Goal: Book appointment/travel/reservation

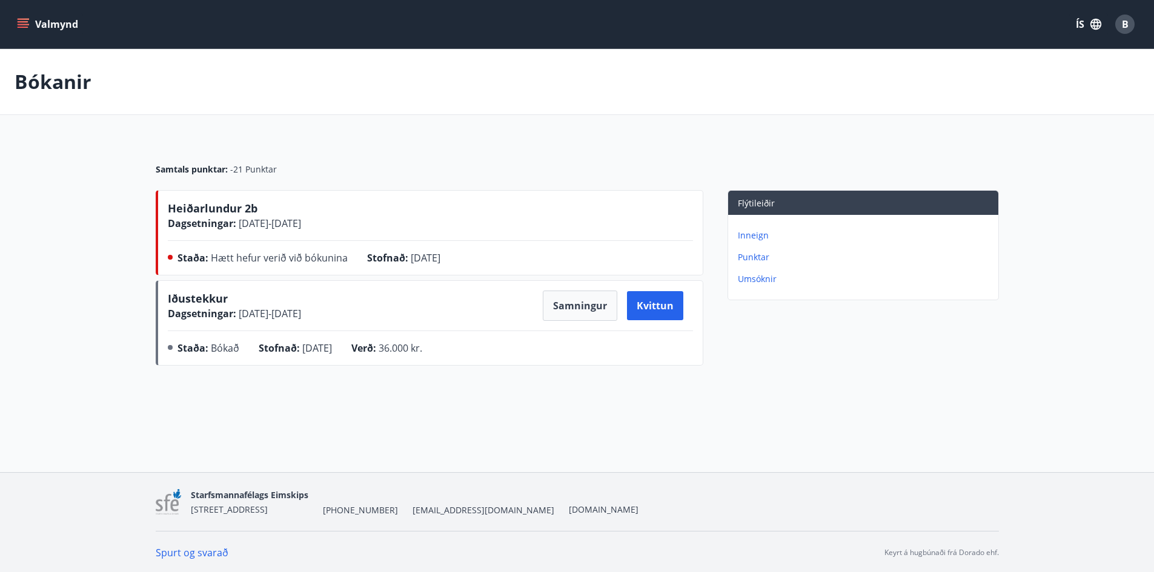
scroll to position [2, 0]
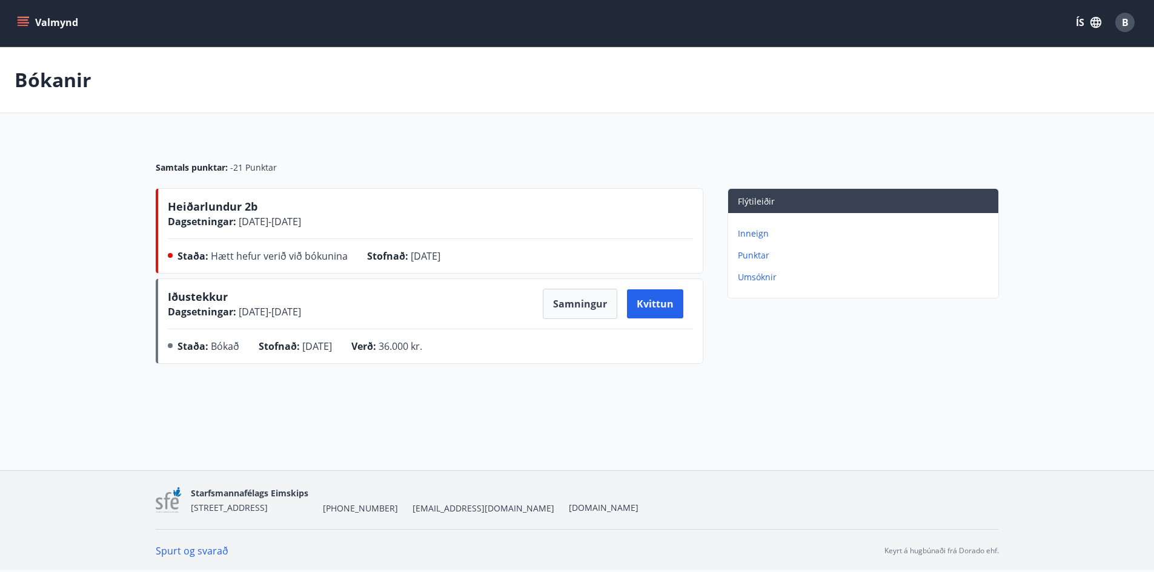
click at [331, 62] on div "Bókanir" at bounding box center [577, 80] width 1154 height 66
click at [33, 25] on button "Valmynd" at bounding box center [49, 23] width 68 height 22
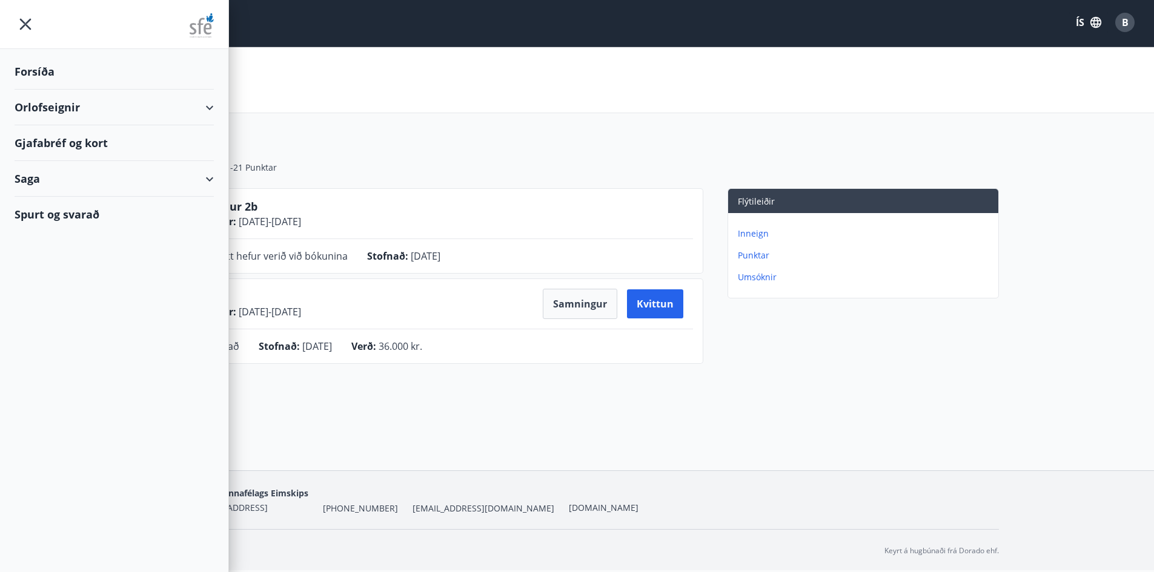
click at [38, 104] on div "Orlofseignir" at bounding box center [114, 108] width 199 height 36
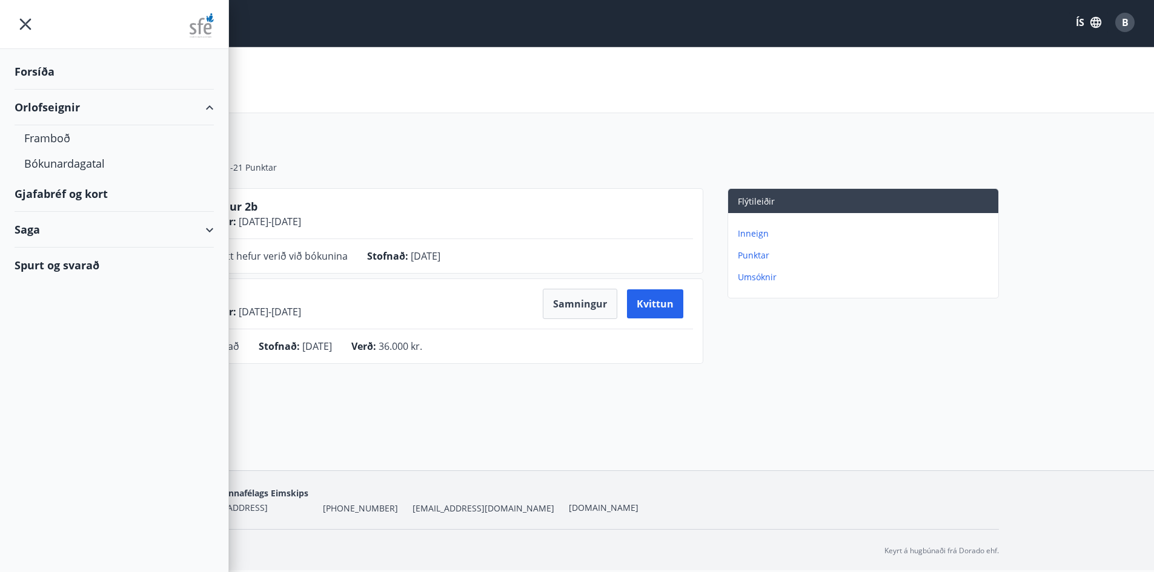
click at [46, 68] on div "Forsíða" at bounding box center [114, 72] width 199 height 36
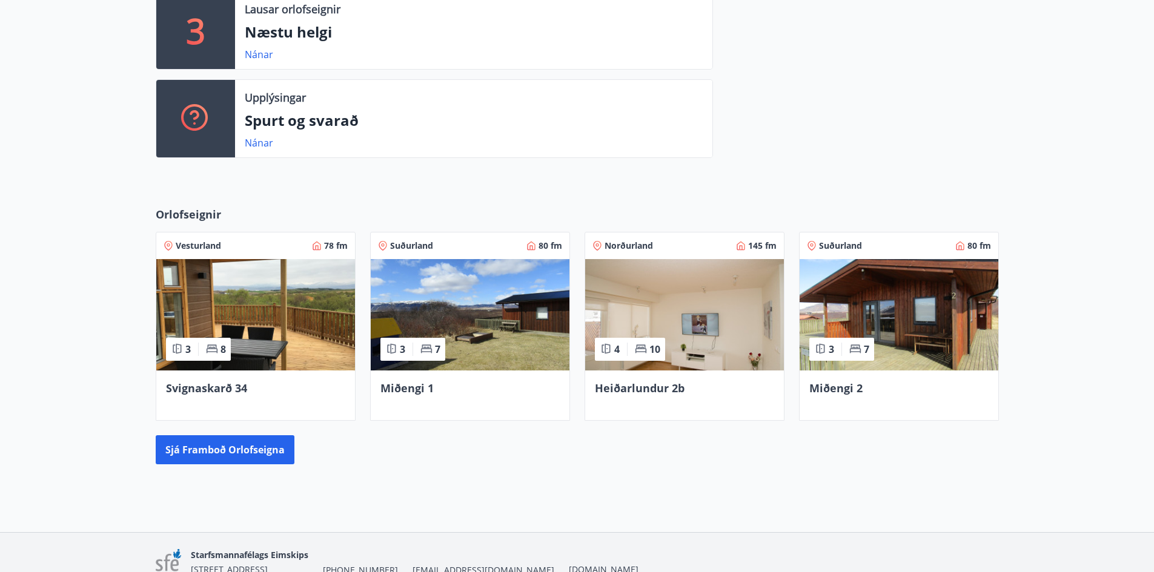
scroll to position [412, 0]
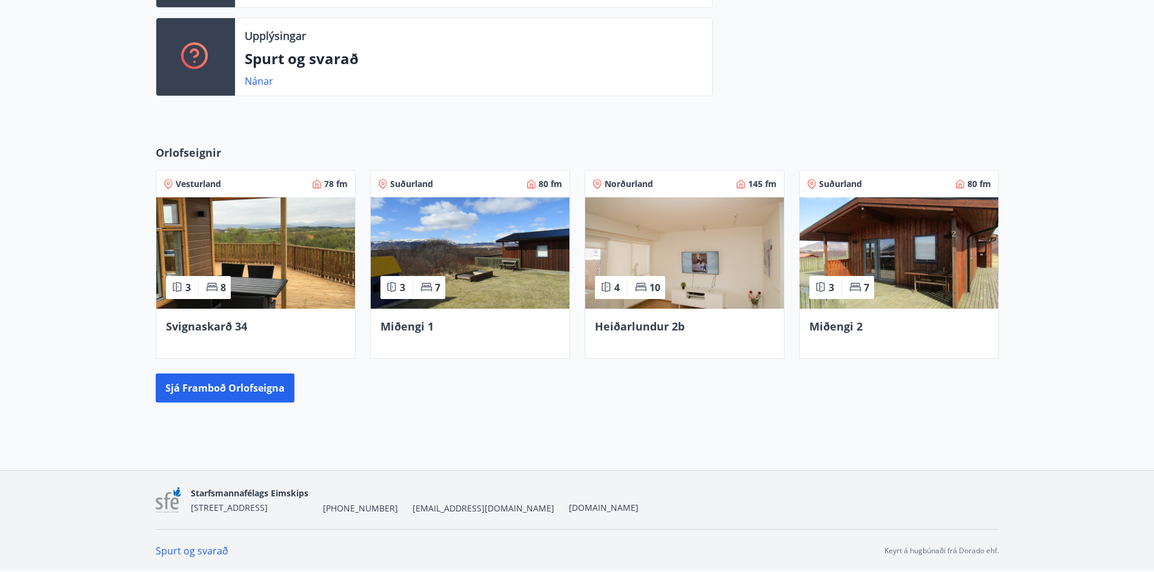
click at [656, 250] on img at bounding box center [684, 252] width 199 height 111
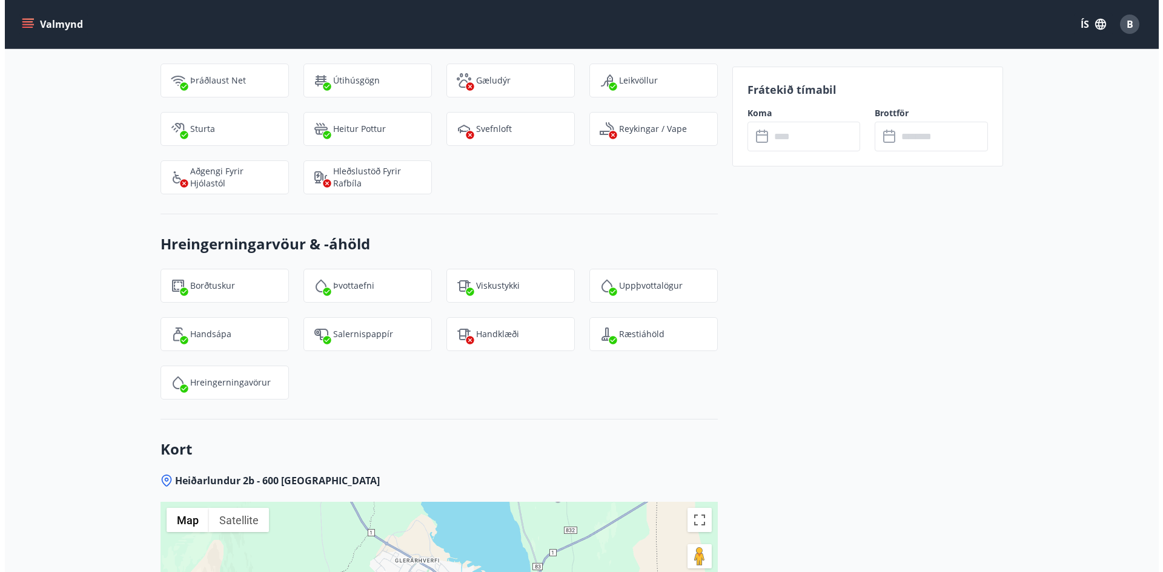
scroll to position [1361, 0]
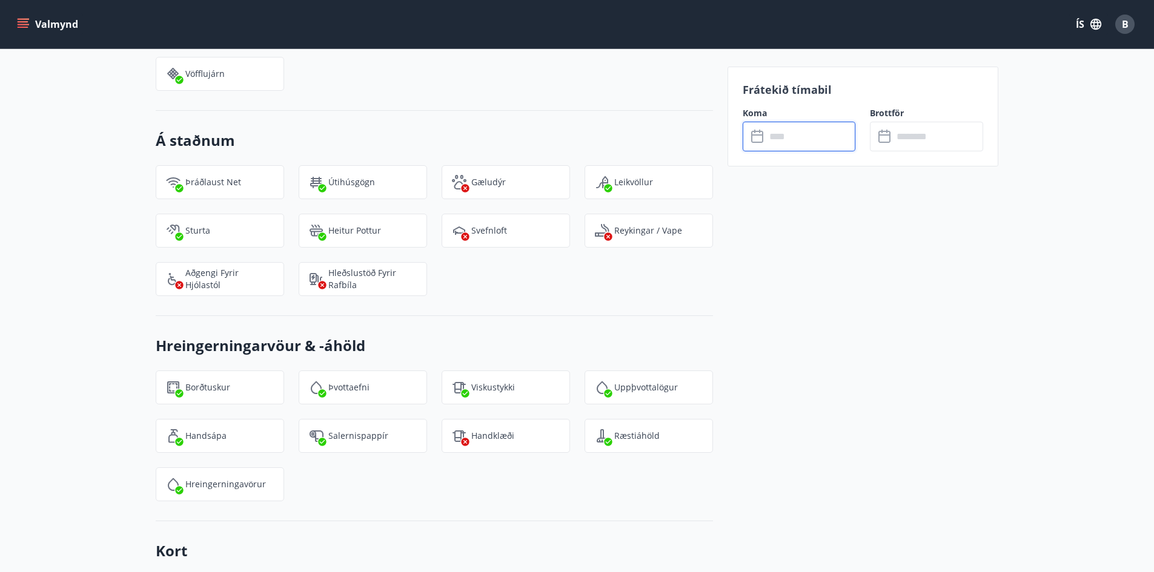
click at [812, 126] on input "text" at bounding box center [810, 137] width 90 height 30
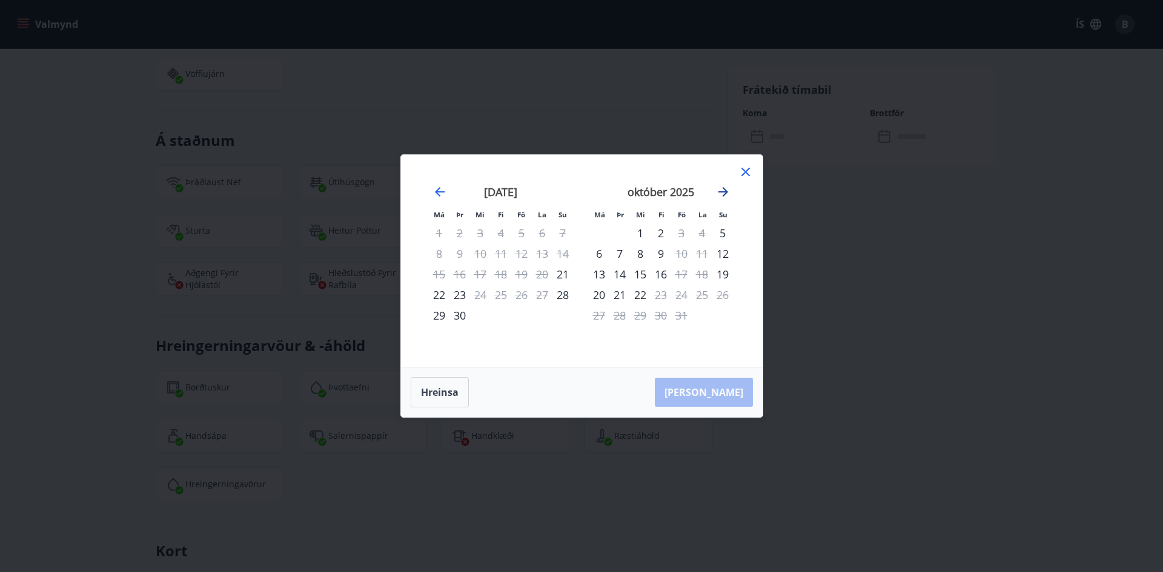
click at [724, 193] on icon "Move forward to switch to the next month." at bounding box center [723, 192] width 15 height 15
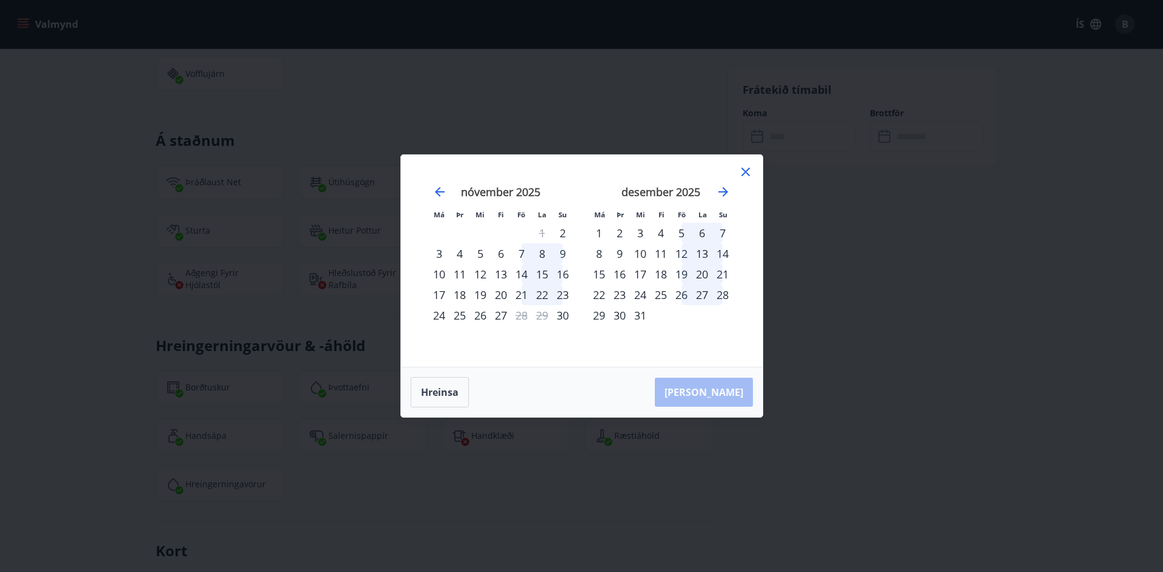
click at [661, 233] on div "4" at bounding box center [660, 233] width 21 height 21
click at [624, 254] on div "9" at bounding box center [619, 253] width 21 height 21
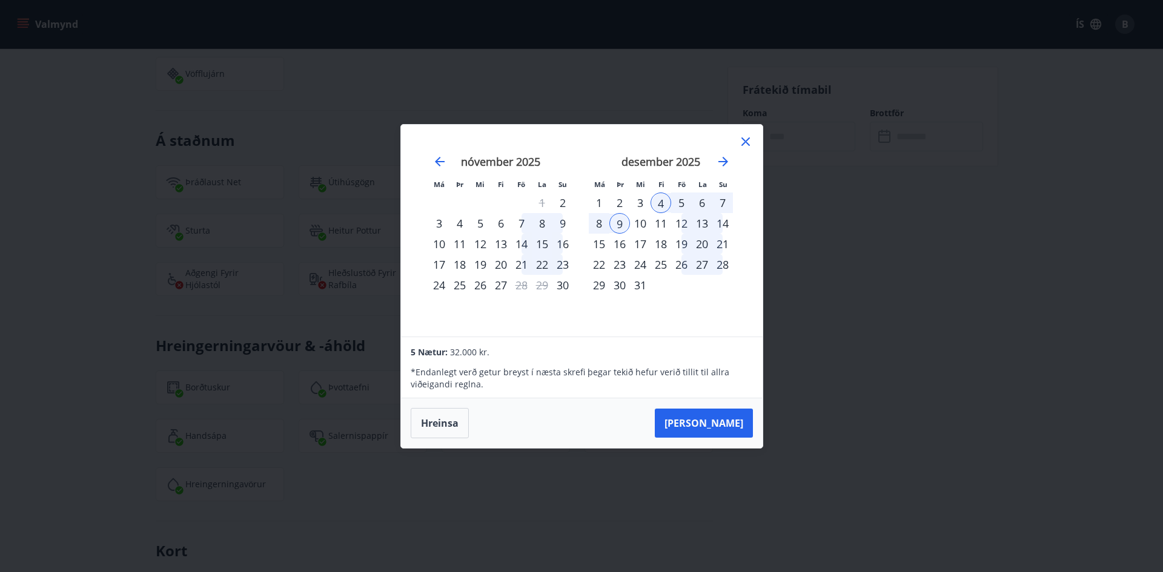
click at [681, 199] on div "5" at bounding box center [681, 203] width 21 height 21
click at [619, 223] on div "9" at bounding box center [619, 223] width 21 height 21
drag, startPoint x: 683, startPoint y: 199, endPoint x: 678, endPoint y: 312, distance: 113.3
click at [682, 202] on div "5" at bounding box center [681, 203] width 21 height 21
click at [441, 429] on button "Hreinsa" at bounding box center [440, 423] width 58 height 30
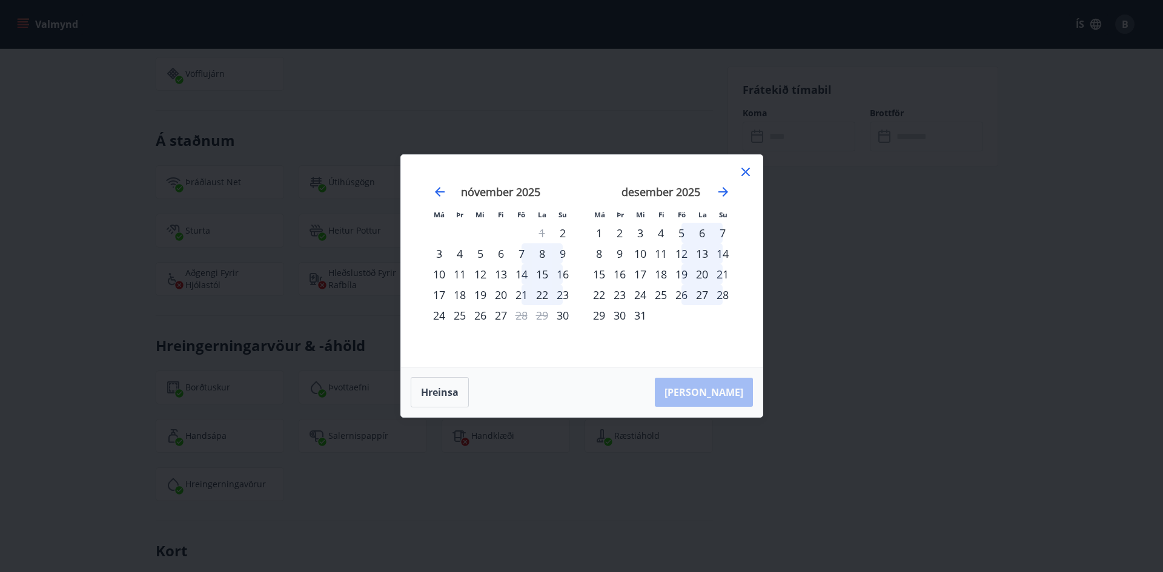
click at [683, 233] on div "5" at bounding box center [681, 233] width 21 height 21
click at [596, 255] on div "8" at bounding box center [599, 253] width 21 height 21
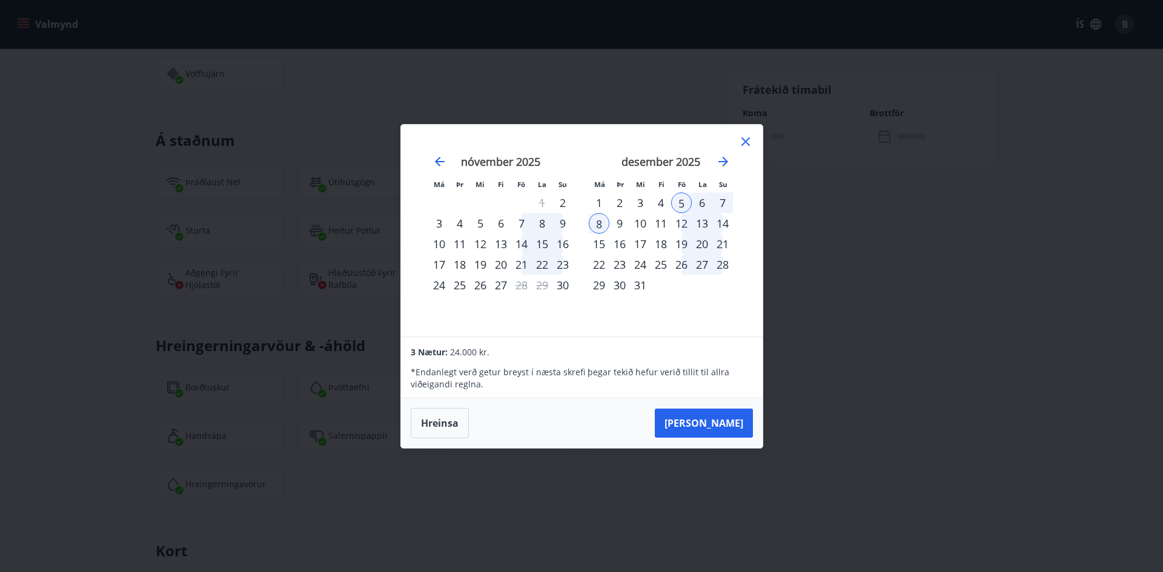
click at [434, 288] on div "24" at bounding box center [439, 285] width 21 height 21
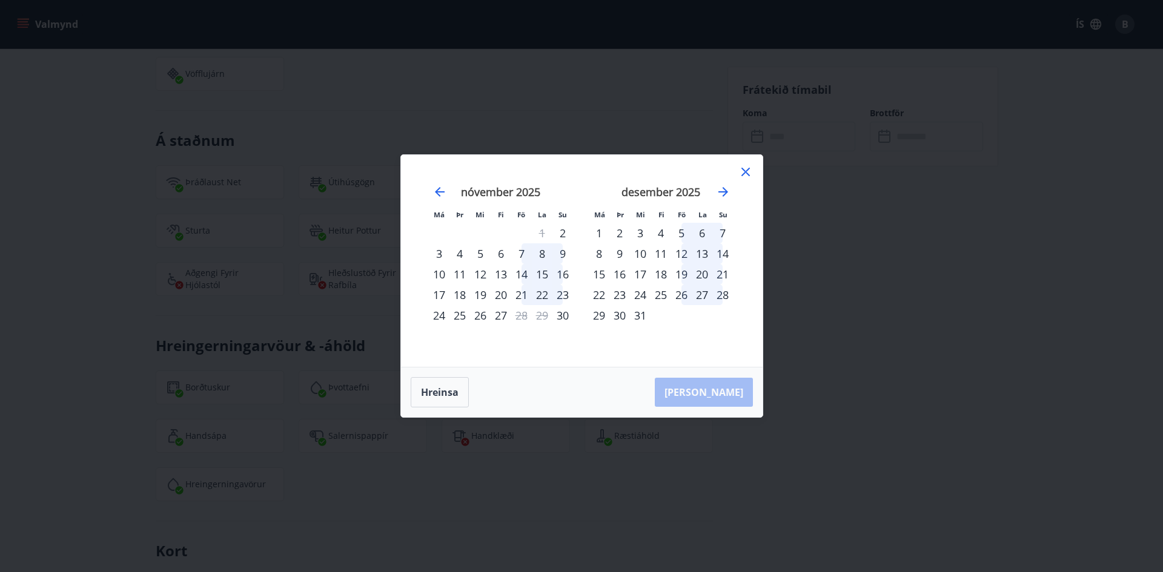
click at [438, 314] on div "24" at bounding box center [439, 315] width 21 height 21
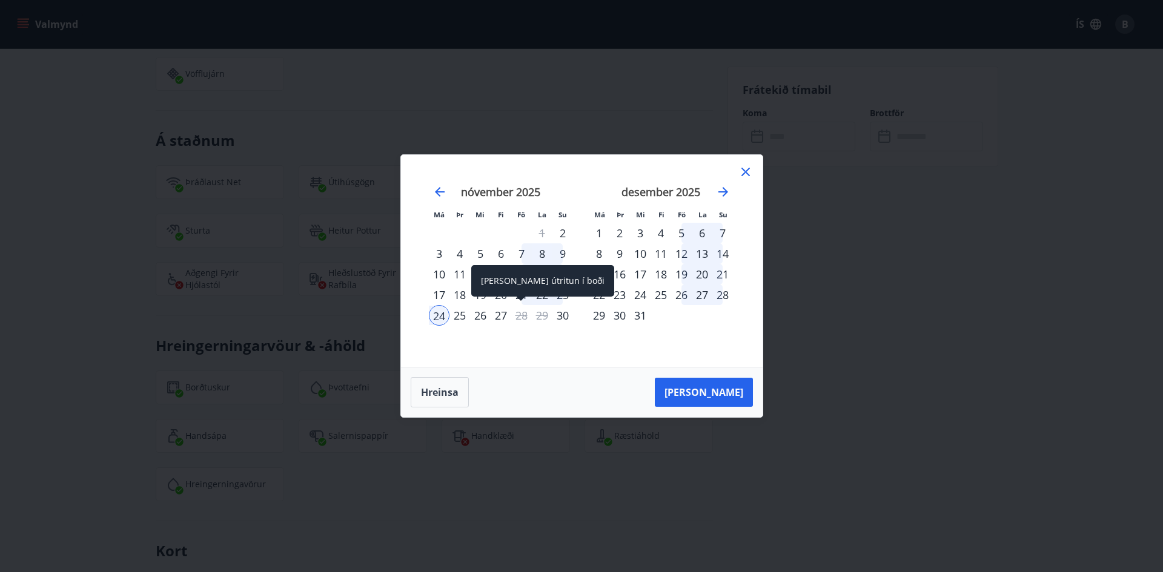
click at [522, 320] on div "28" at bounding box center [521, 315] width 21 height 21
click at [446, 317] on div "24" at bounding box center [439, 315] width 21 height 21
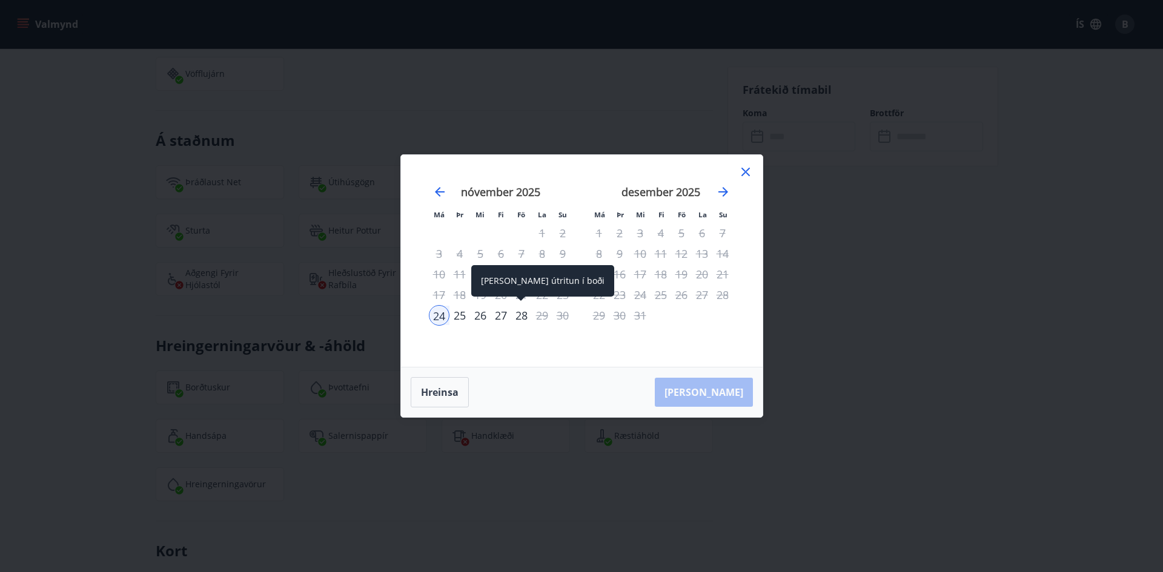
click at [520, 316] on div "28" at bounding box center [521, 315] width 21 height 21
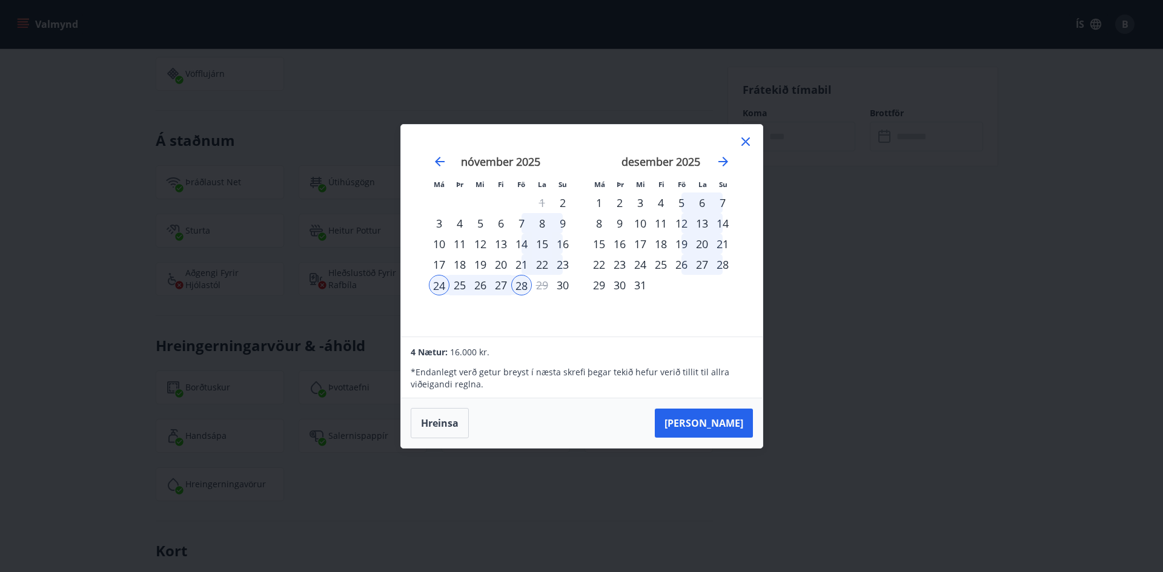
click at [56, 308] on div "Má Þr Mi Fi Fö La Su Má Þr Mi Fi Fö La Su [DATE] 1 2 3 4 5 6 7 8 9 10 11 12 13 …" at bounding box center [581, 286] width 1163 height 572
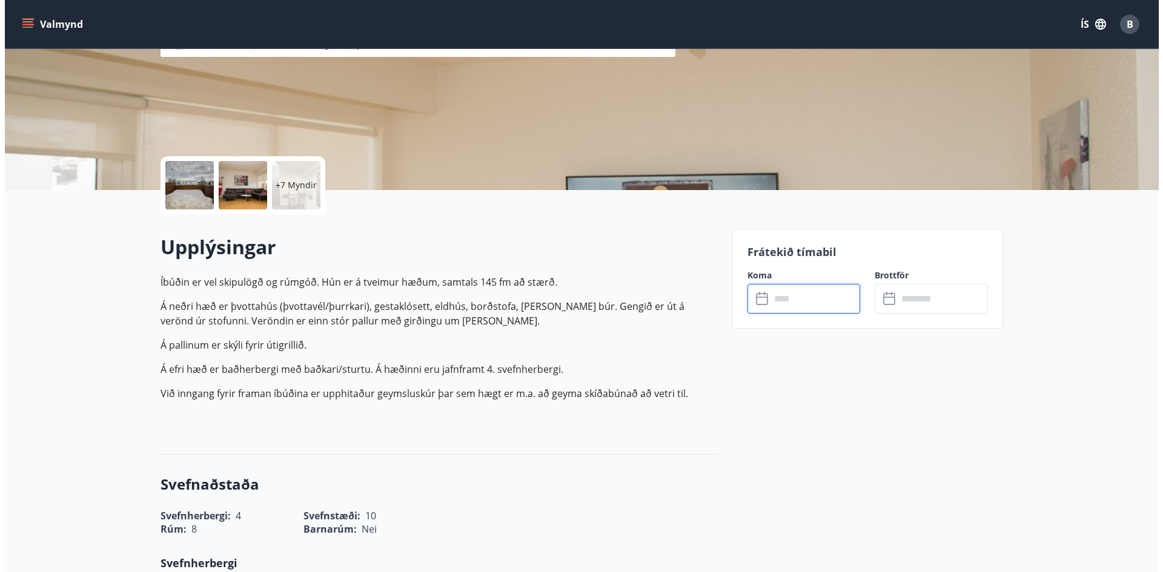
scroll to position [0, 0]
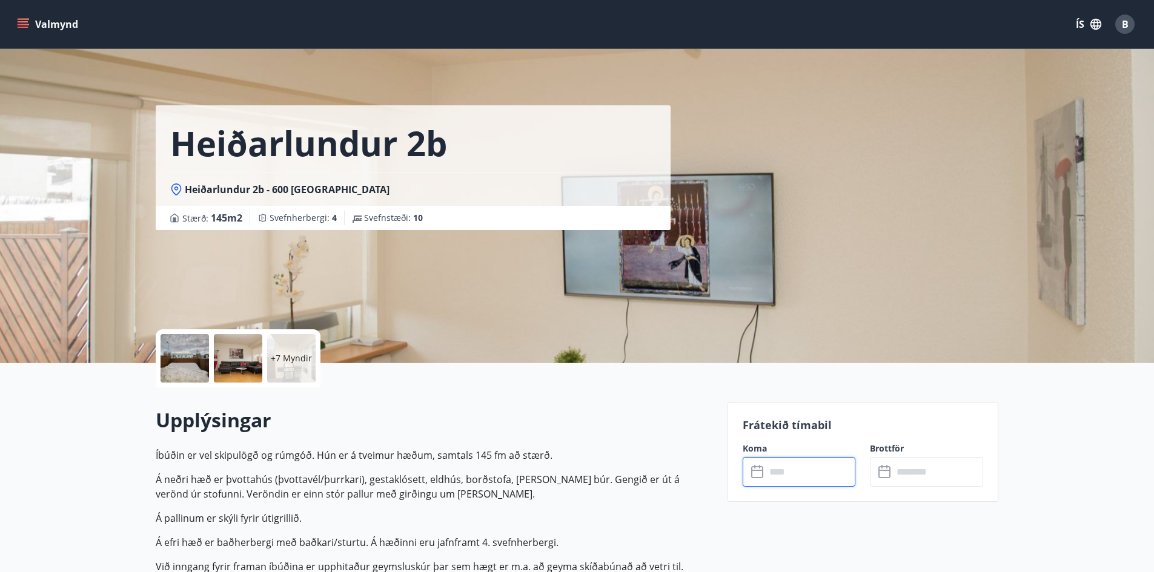
click at [191, 353] on div at bounding box center [184, 358] width 48 height 48
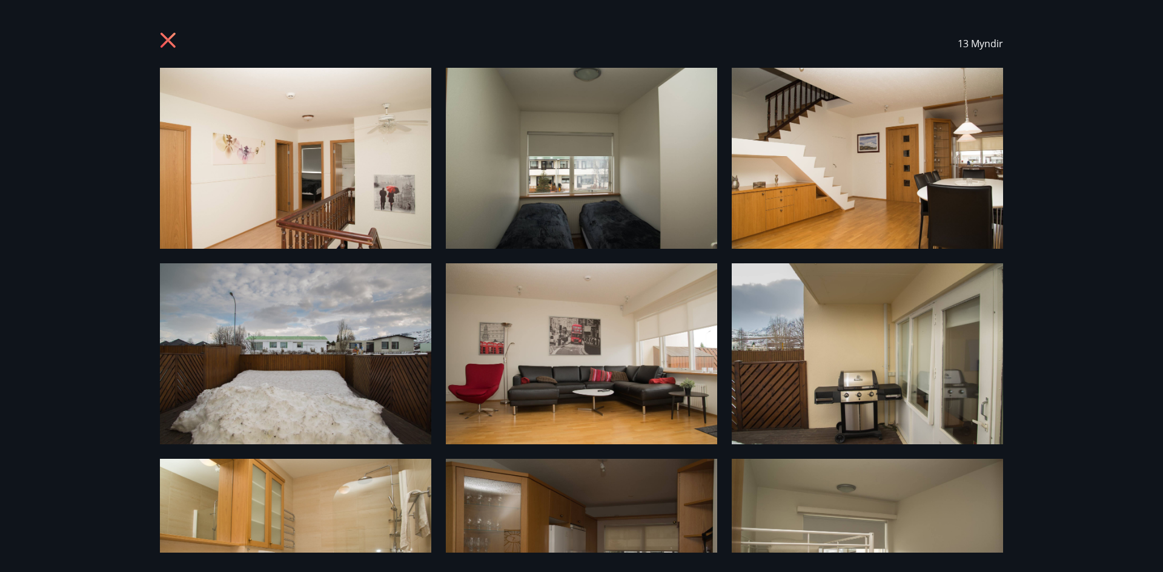
scroll to position [61, 0]
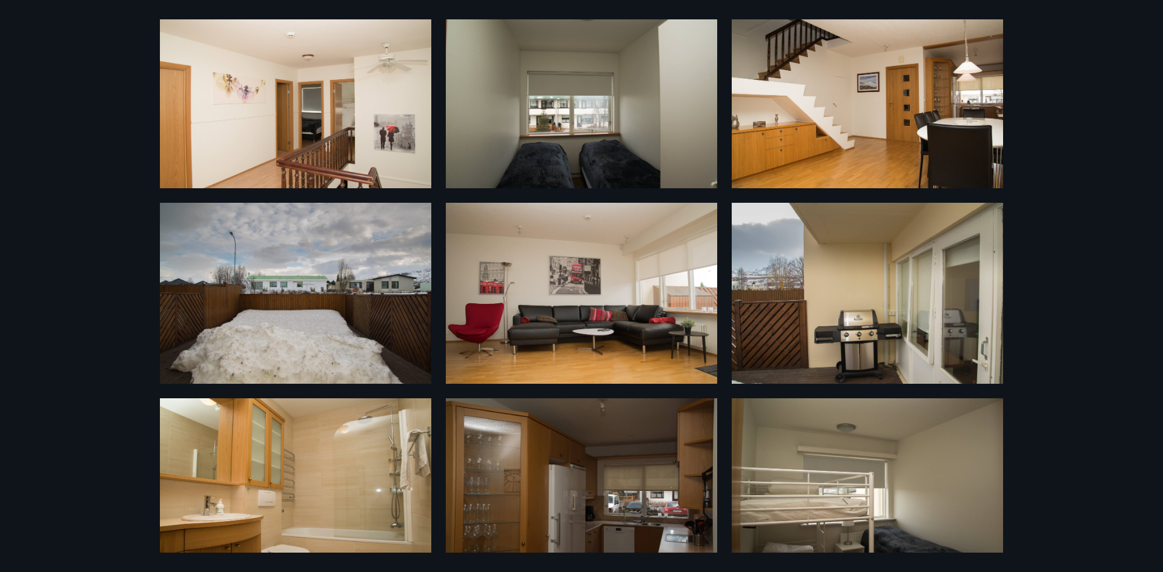
click at [384, 311] on img at bounding box center [295, 293] width 271 height 181
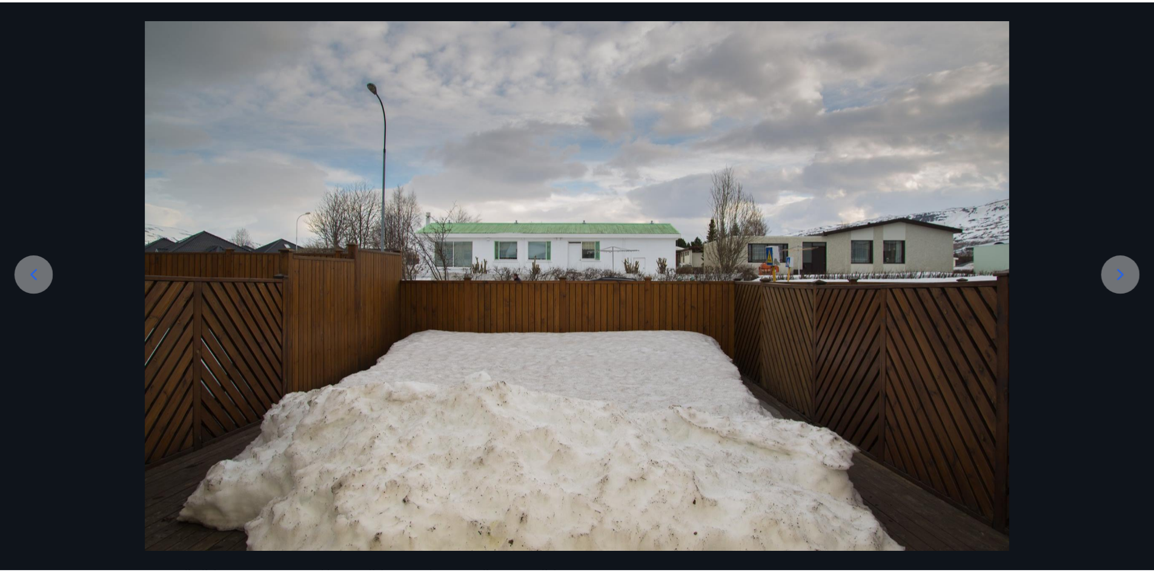
scroll to position [96, 0]
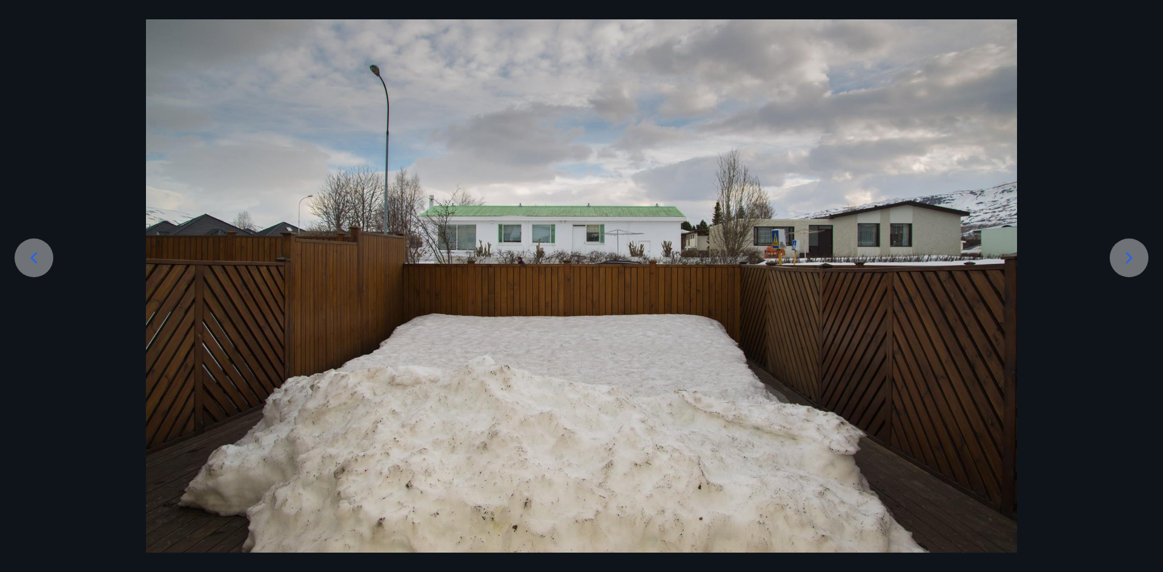
click at [1128, 260] on icon at bounding box center [1128, 257] width 19 height 19
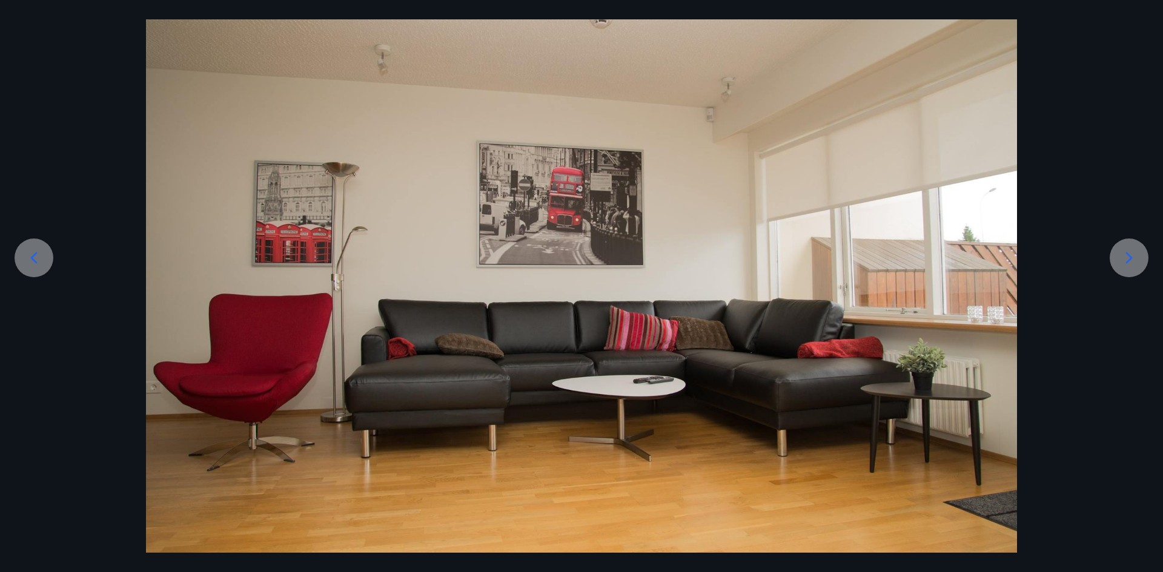
click at [1128, 260] on icon at bounding box center [1128, 257] width 19 height 19
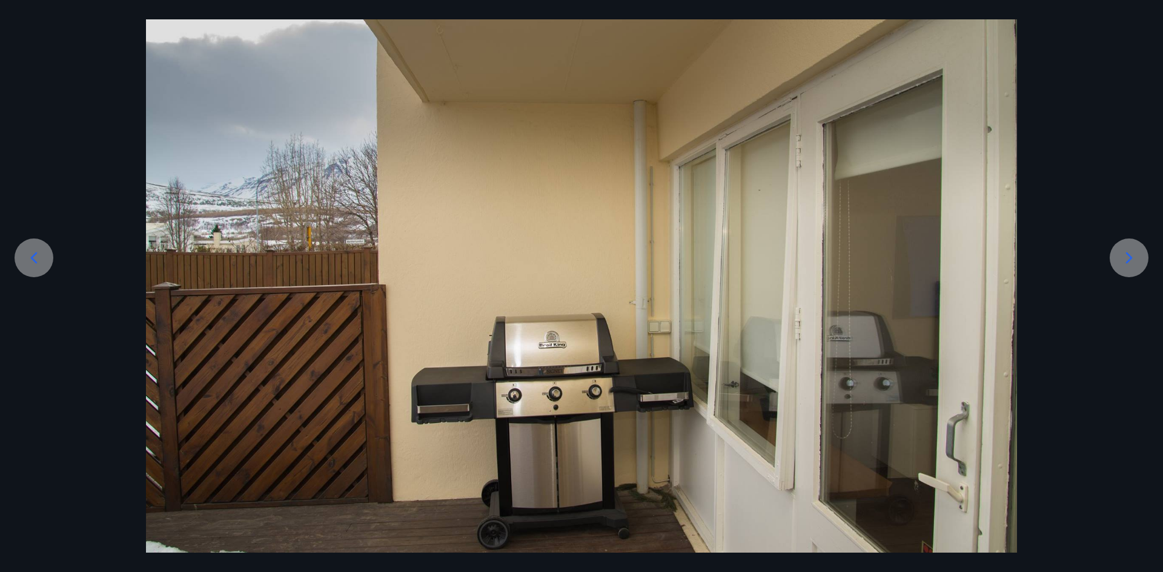
click at [1128, 260] on icon at bounding box center [1128, 257] width 19 height 19
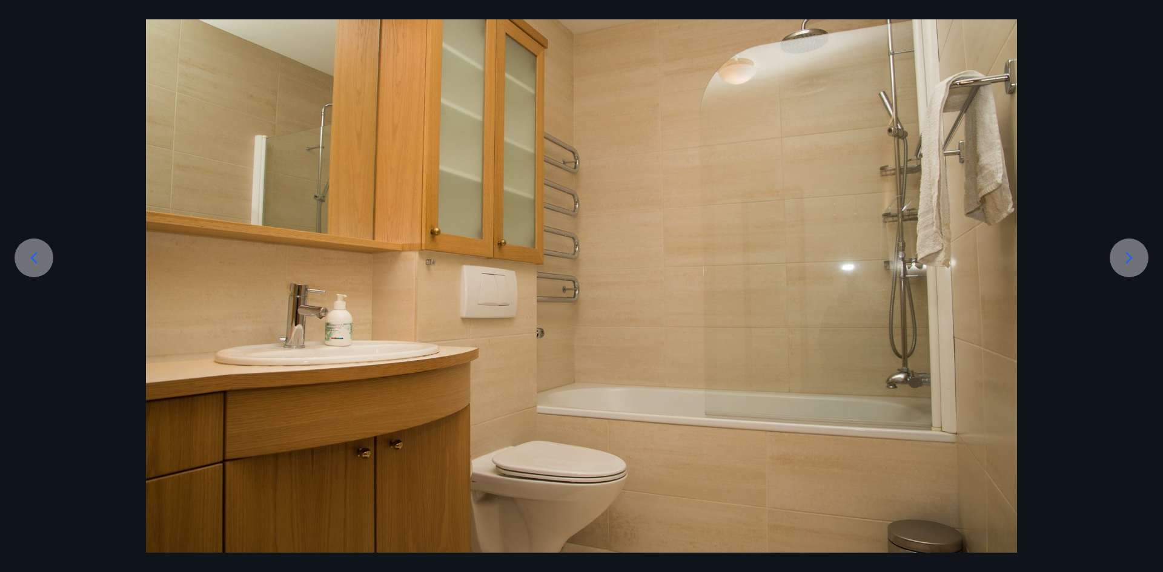
click at [1128, 260] on icon at bounding box center [1128, 257] width 19 height 19
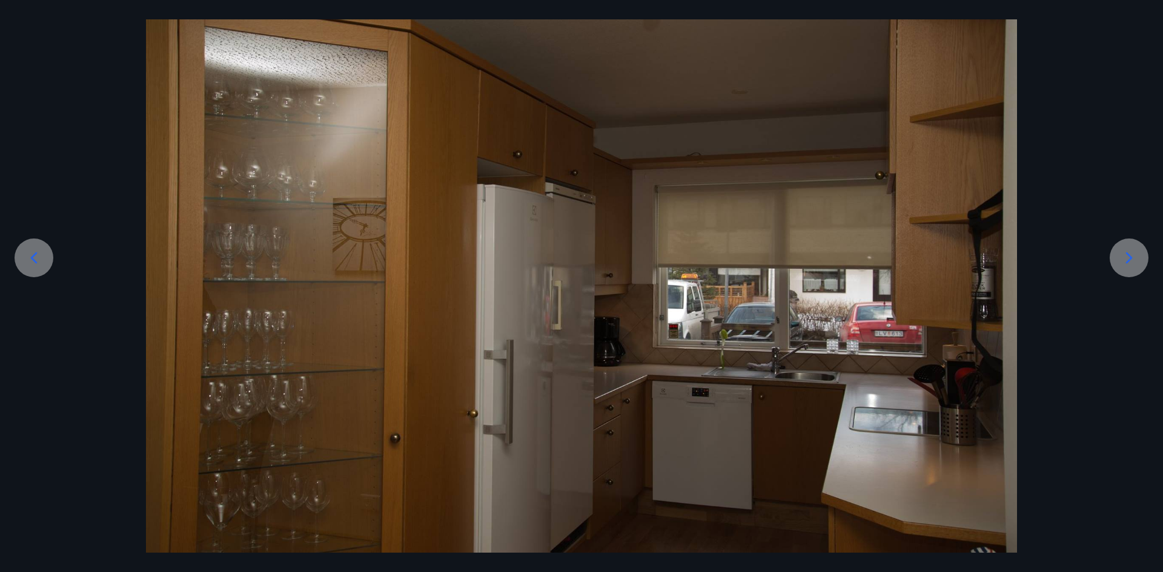
click at [1128, 260] on icon at bounding box center [1128, 257] width 19 height 19
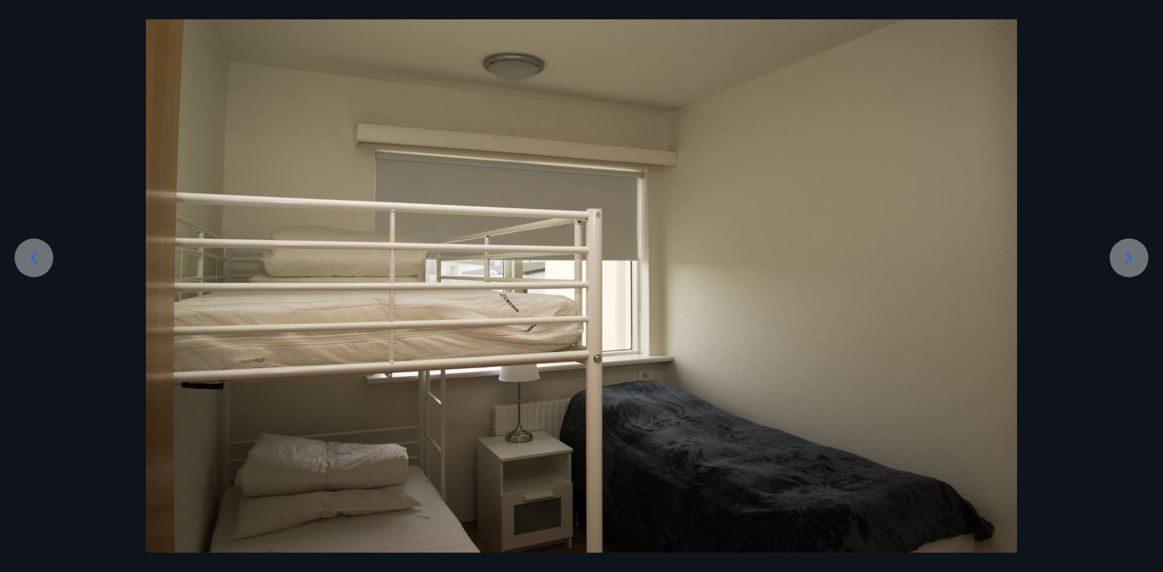
click at [1128, 260] on icon at bounding box center [1128, 257] width 19 height 19
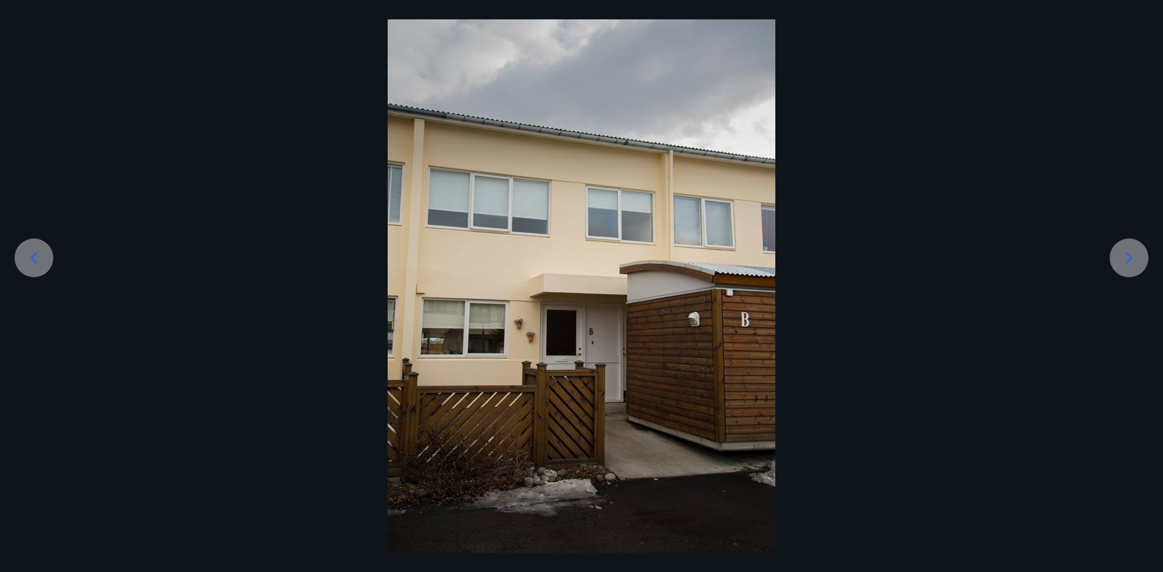
click at [1128, 260] on icon at bounding box center [1128, 257] width 19 height 19
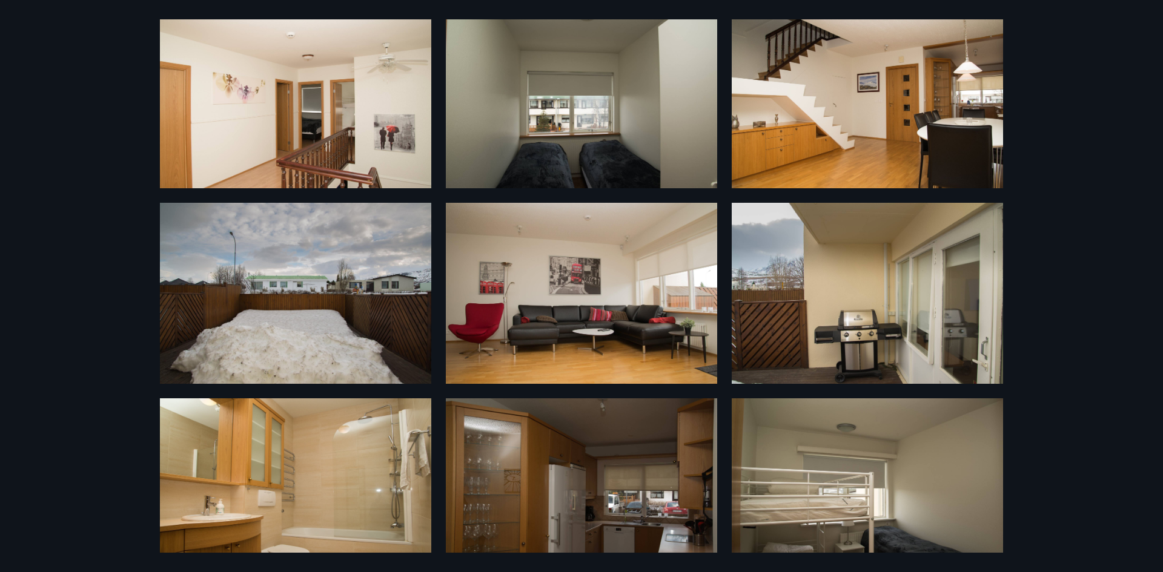
click at [1059, 82] on div "13 Myndir" at bounding box center [581, 286] width 1163 height 572
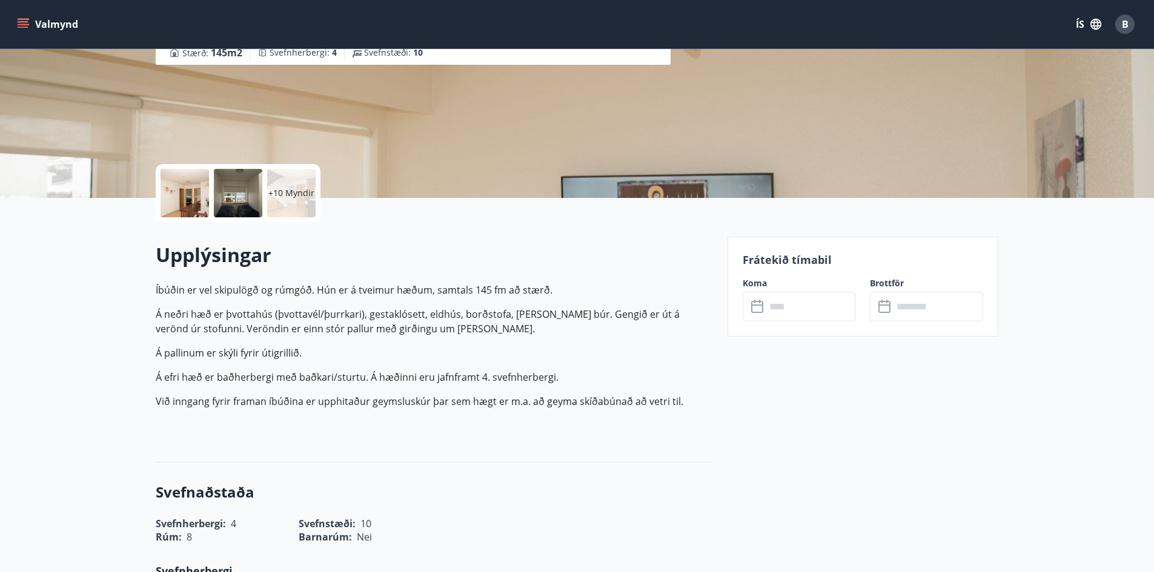
scroll to position [182, 0]
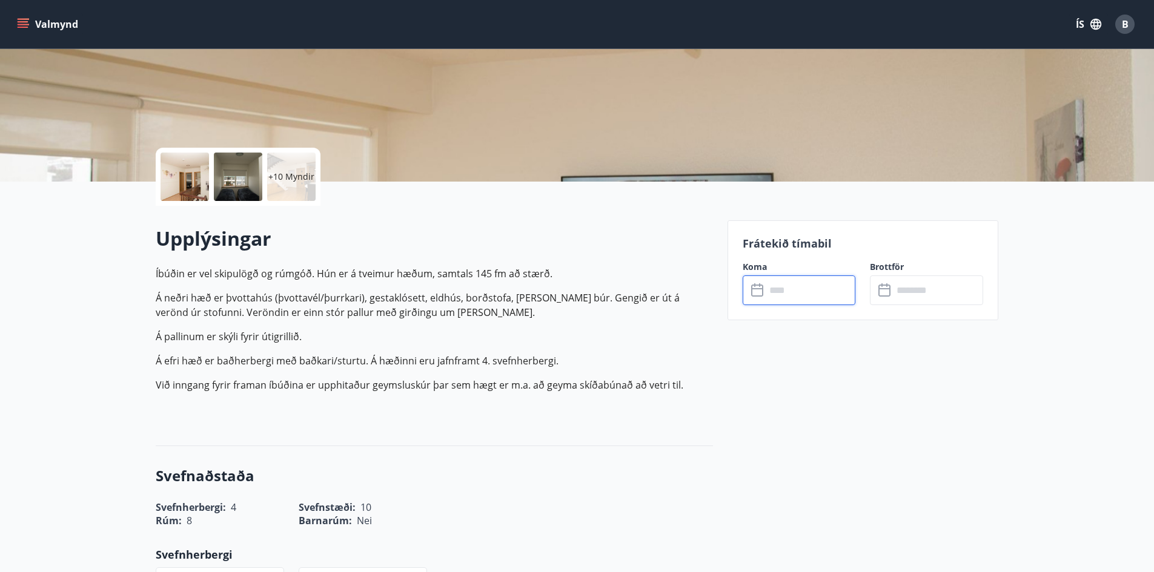
click at [789, 300] on input "text" at bounding box center [810, 291] width 90 height 30
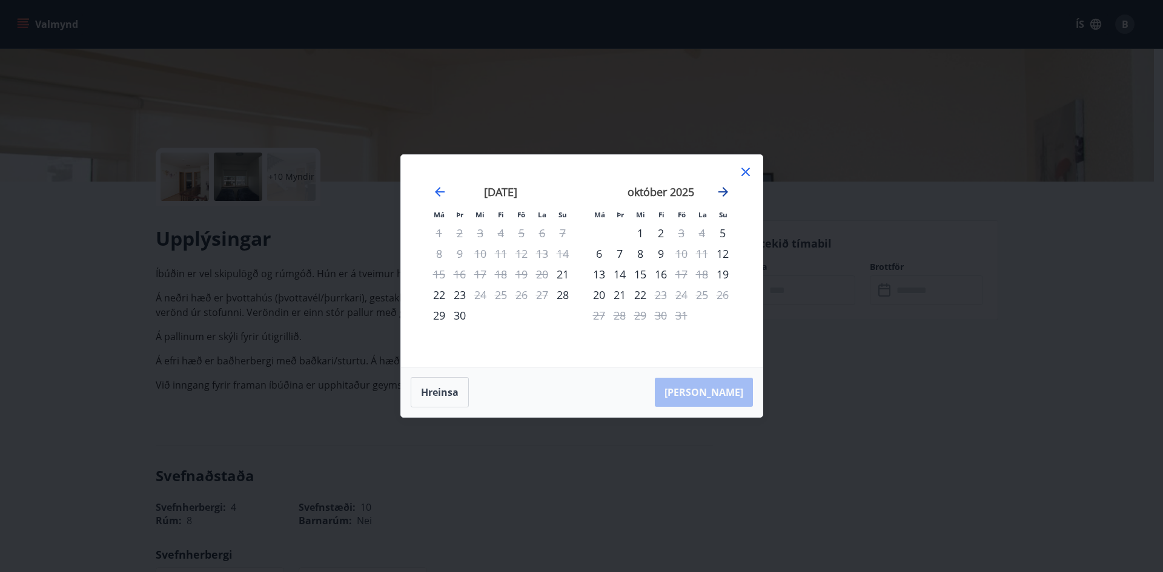
click at [726, 192] on icon "Move forward to switch to the next month." at bounding box center [723, 192] width 10 height 10
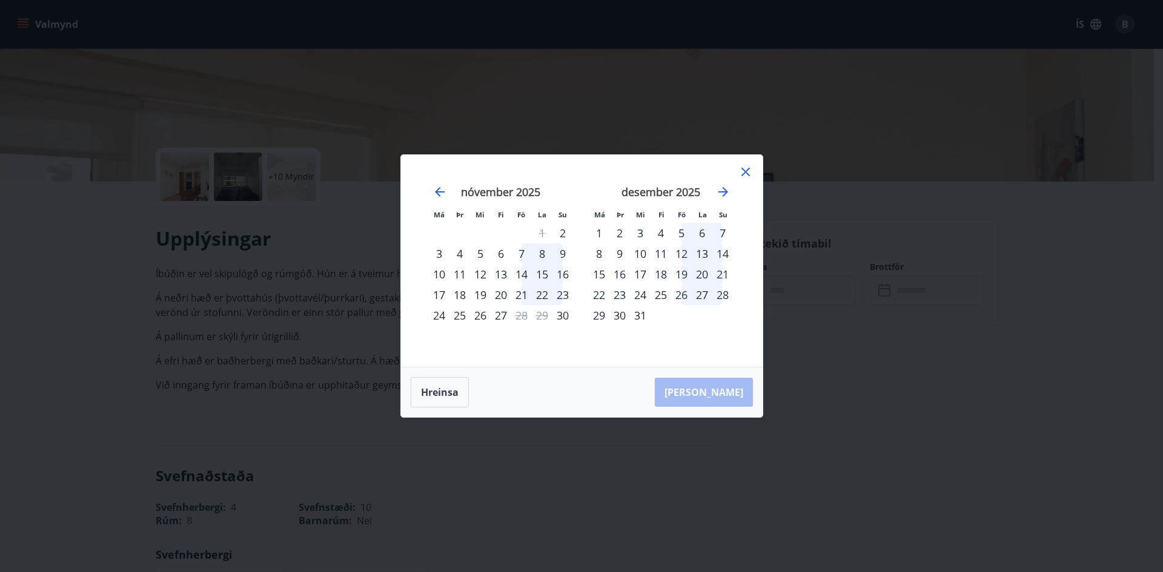
drag, startPoint x: 1011, startPoint y: 381, endPoint x: 762, endPoint y: 554, distance: 303.2
click at [1011, 381] on div "Má Þr Mi Fi Fö La Su Má Þr Mi Fi Fö La Su [DATE] 1 2 3 4 5 6 7 8 9 10 11 12 13 …" at bounding box center [581, 286] width 1163 height 572
